Goal: Manage account settings

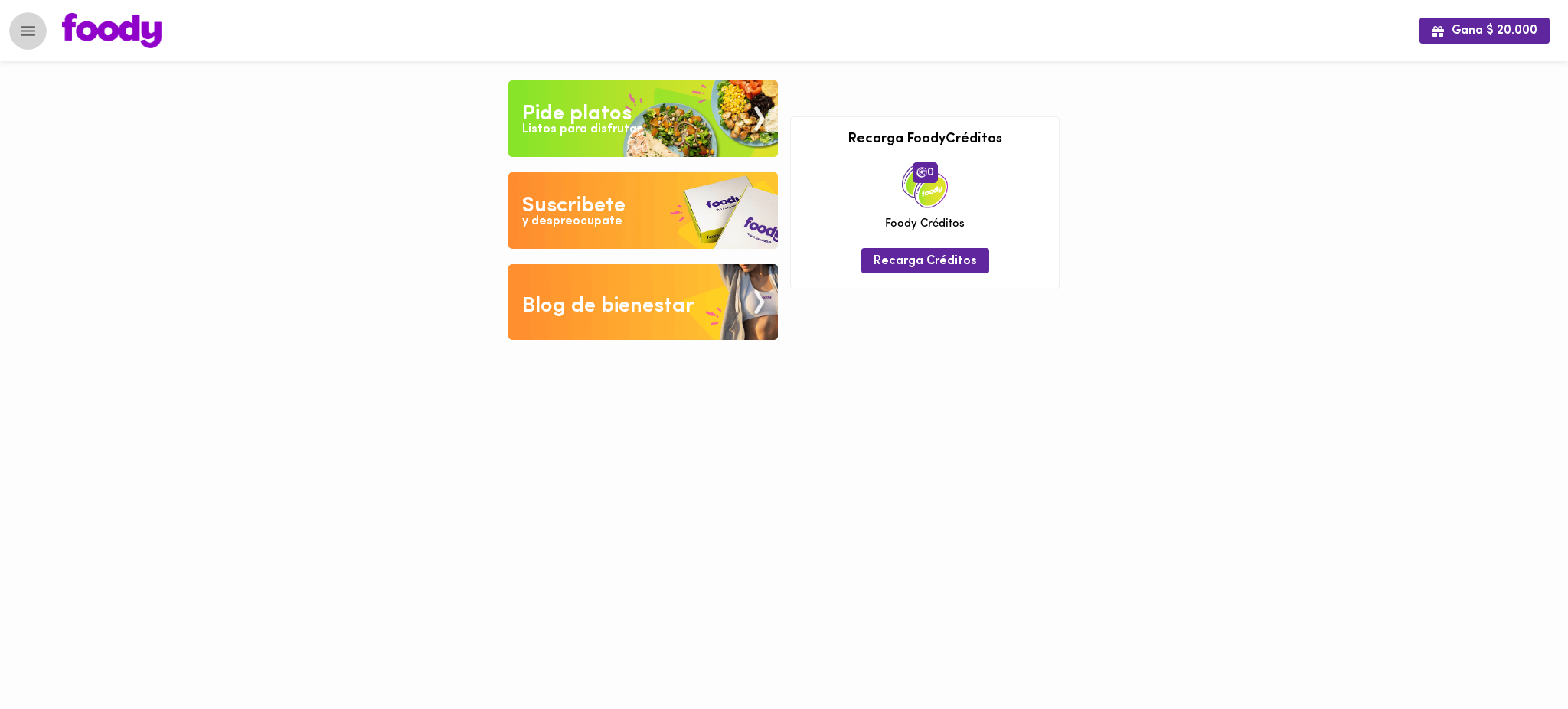
click at [24, 26] on icon "Menu" at bounding box center [28, 31] width 14 height 10
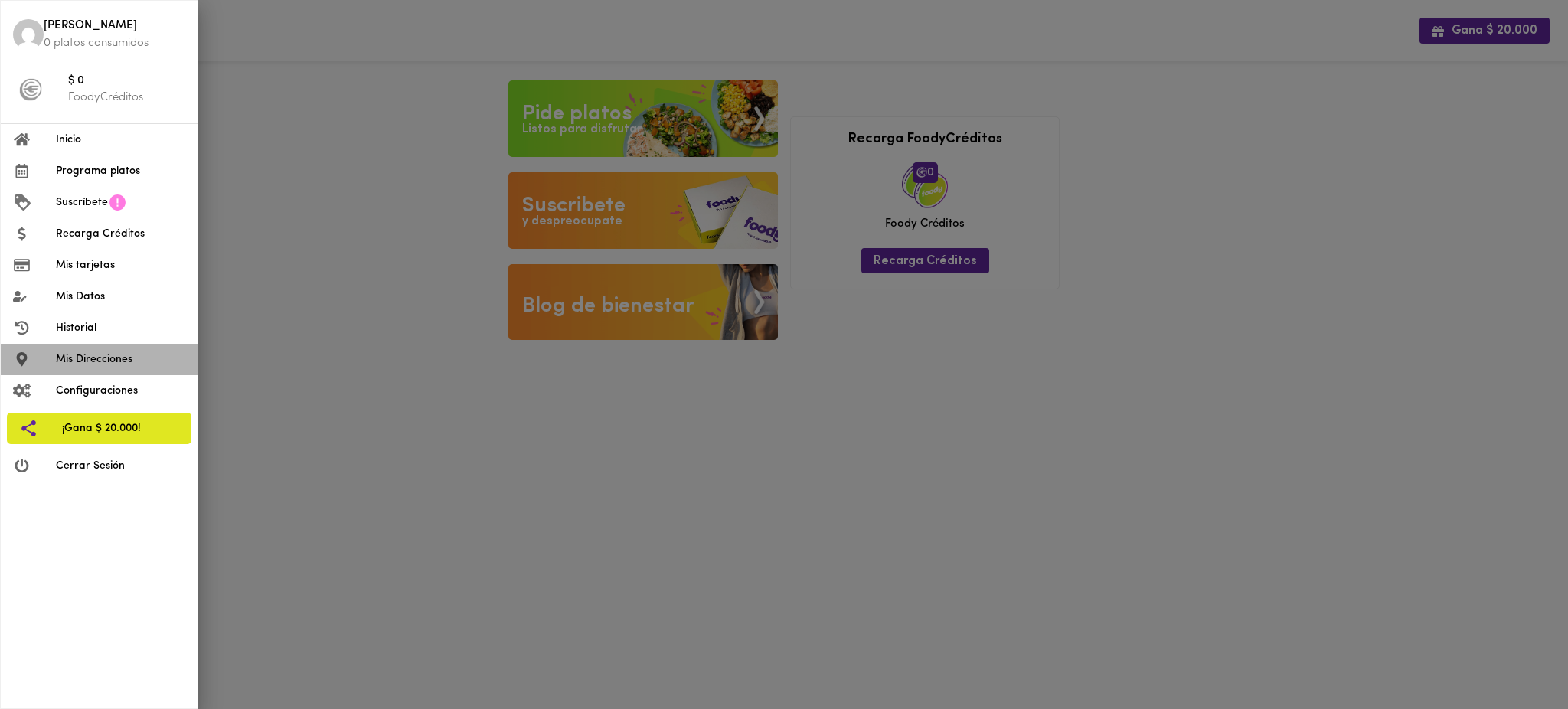
click at [120, 358] on span "Mis Direcciones" at bounding box center [121, 359] width 129 height 16
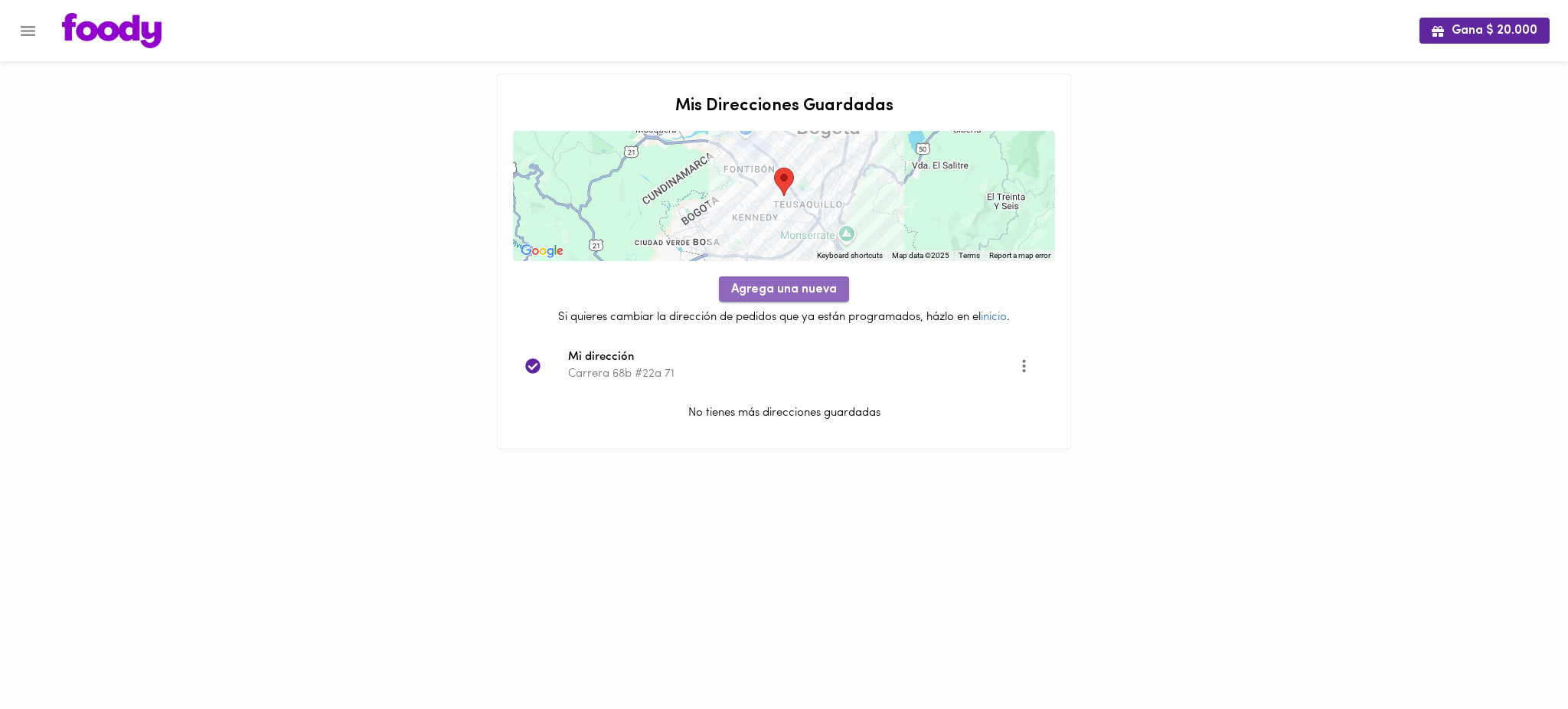
click at [790, 287] on span "Agrega una nueva" at bounding box center [784, 290] width 106 height 14
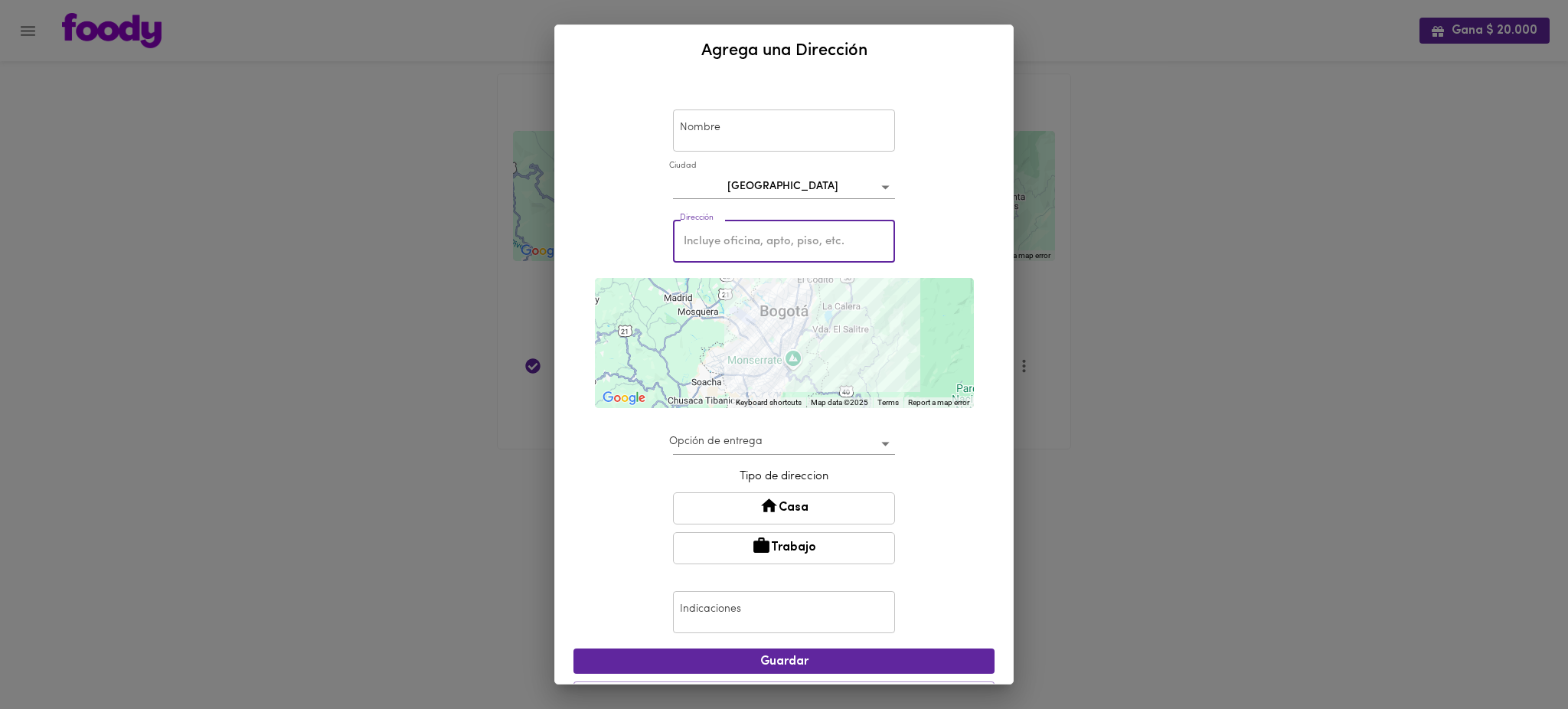
click at [765, 236] on input "text" at bounding box center [783, 241] width 222 height 42
paste input "Cra 80 # 8 - 11"
type input "Cra 80 # 8 - 11"
click at [985, 337] on div "Nombre Nombre Ciudad Bogotá bogota Dirección Cra 80 # 8 - 11 Dirección ← Move l…" at bounding box center [784, 380] width 458 height 607
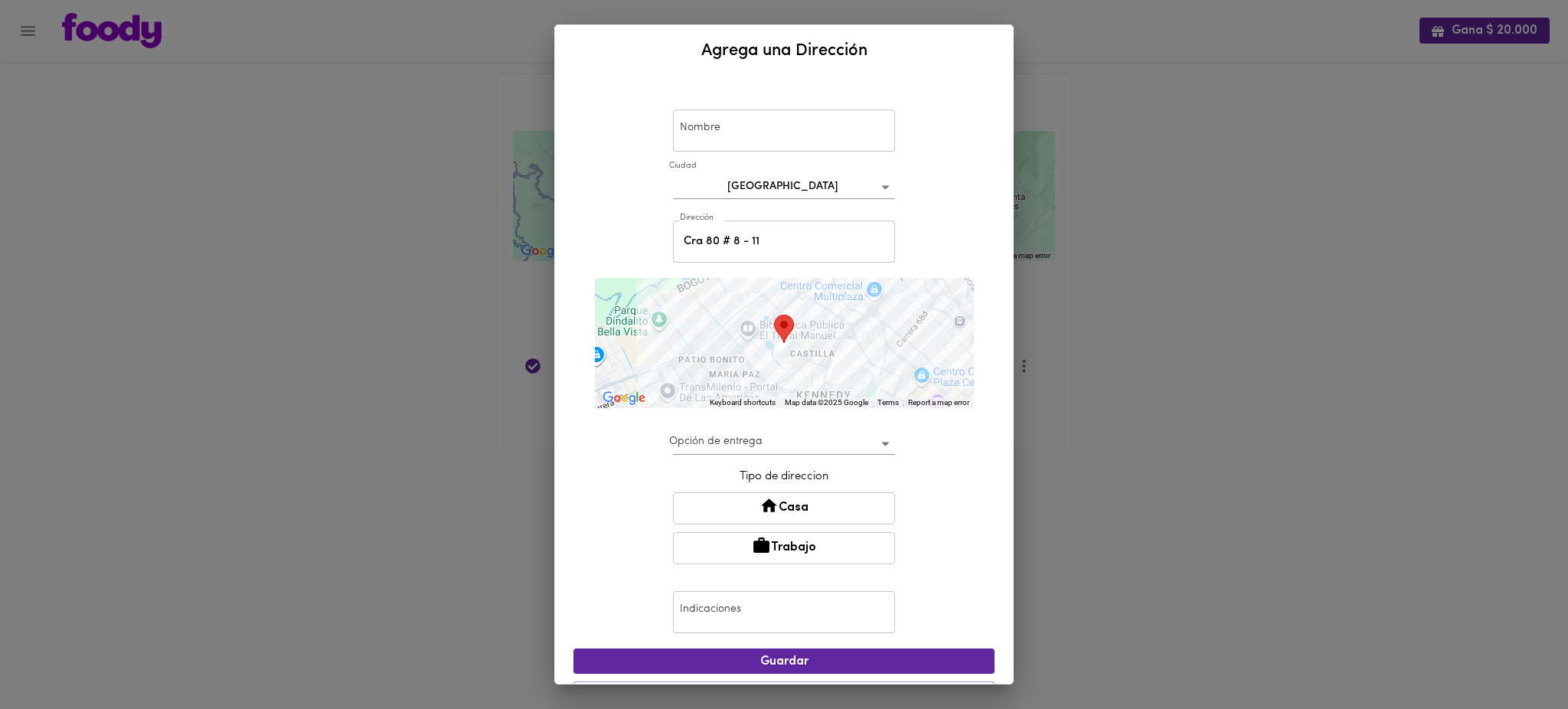
click at [840, 362] on div "To navigate, press the arrow keys." at bounding box center [784, 343] width 379 height 130
drag, startPoint x: 865, startPoint y: 324, endPoint x: 860, endPoint y: 366, distance: 42.3
click at [860, 366] on div "To navigate, press the arrow keys." at bounding box center [784, 343] width 379 height 130
click at [62, 135] on div "Agrega una Dirección Nombre Nombre Ciudad Bogotá bogota Dirección Cra 80 # 8 - …" at bounding box center [784, 354] width 1568 height 709
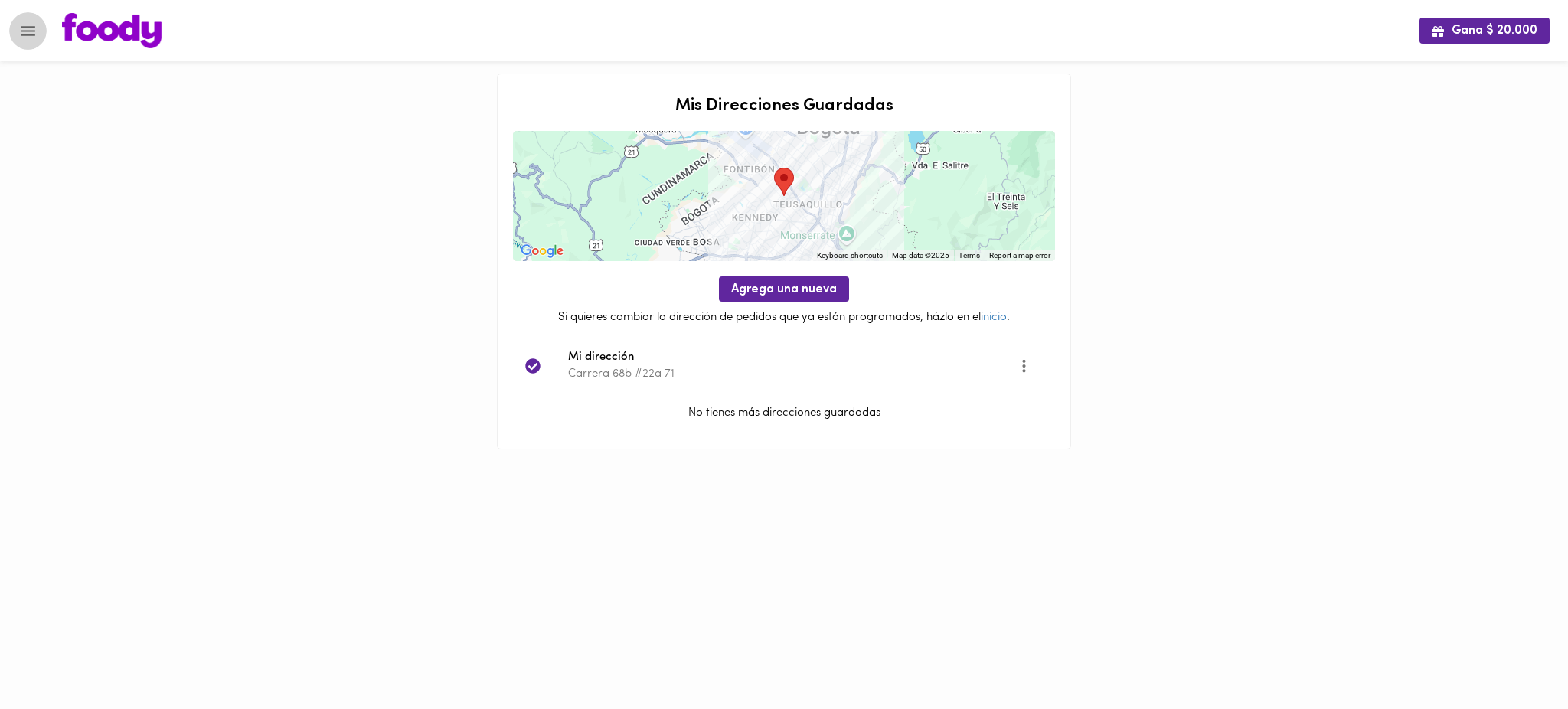
click at [28, 28] on icon "Menu" at bounding box center [28, 31] width 19 height 19
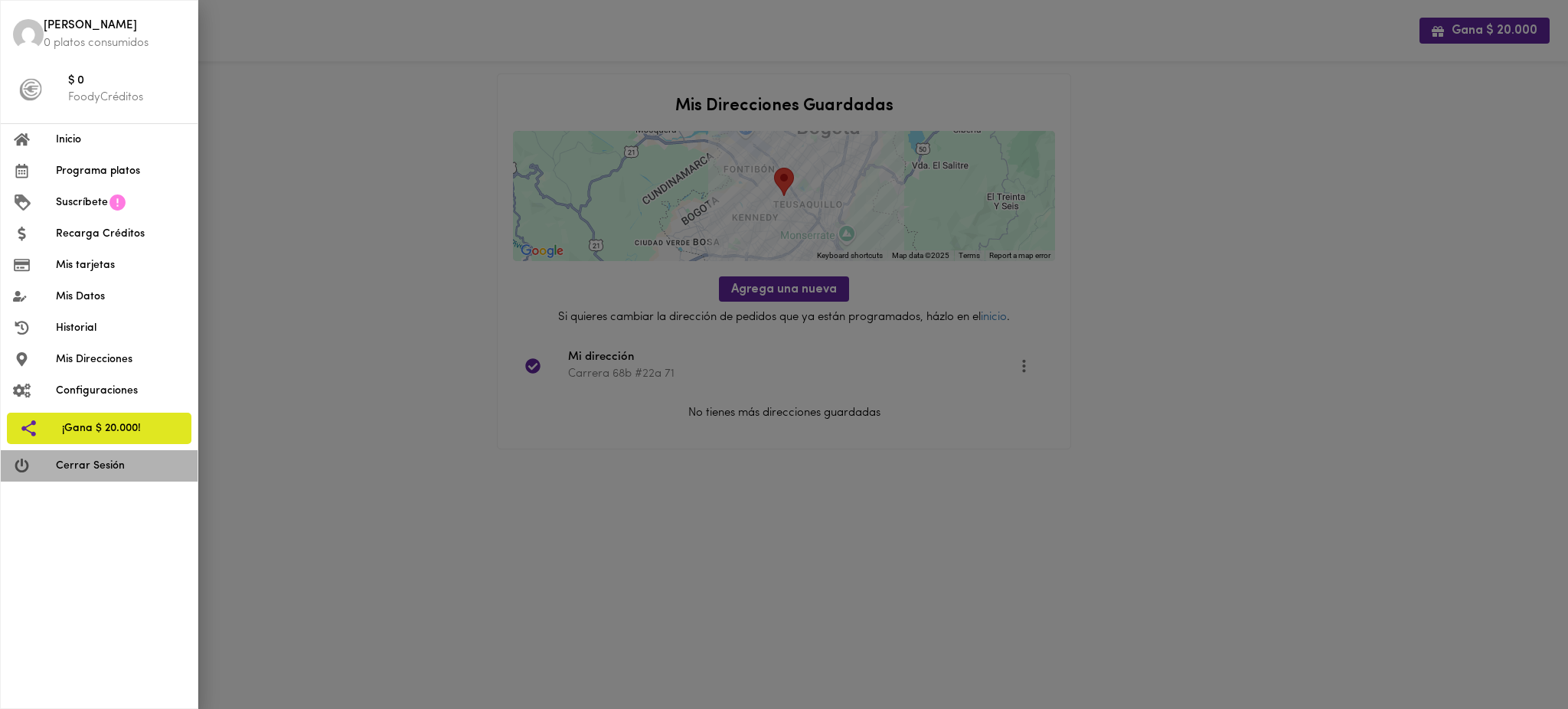
click at [123, 460] on span "Cerrar Sesión" at bounding box center [121, 466] width 129 height 16
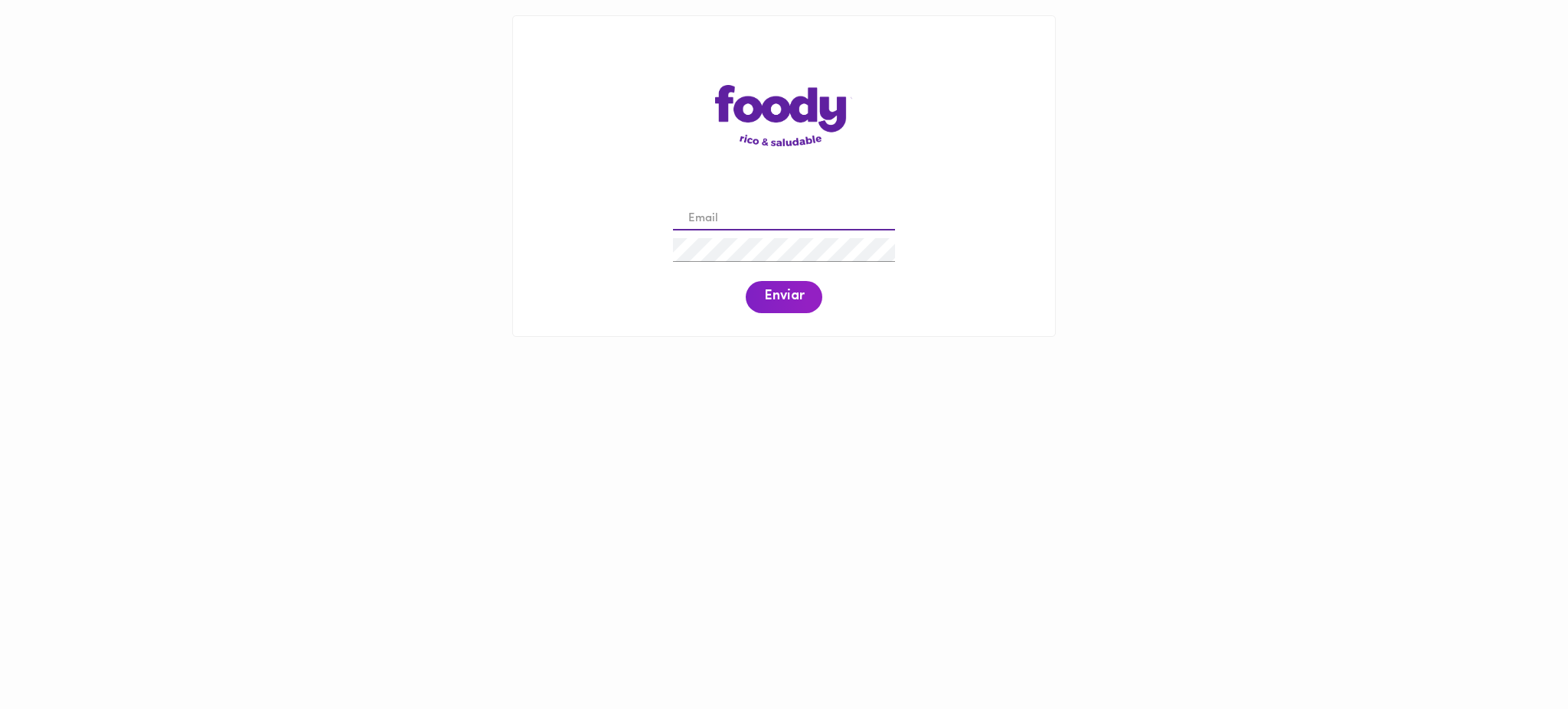
click at [767, 223] on input "email" at bounding box center [783, 219] width 222 height 24
paste input "[EMAIL_ADDRESS][DOMAIN_NAME]"
type input "[EMAIL_ADDRESS][DOMAIN_NAME]"
click at [779, 295] on span "Enviar" at bounding box center [784, 296] width 39 height 17
